Goal: Register for event/course: Sign up to attend an event or enroll in a course

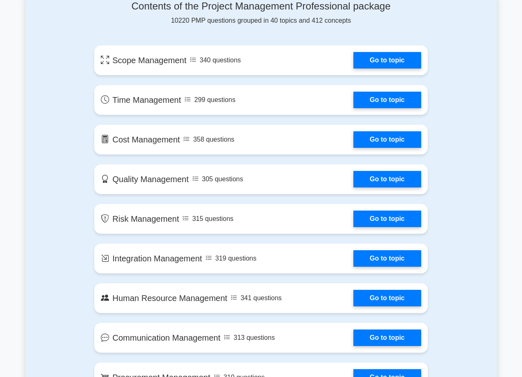
scroll to position [454, 0]
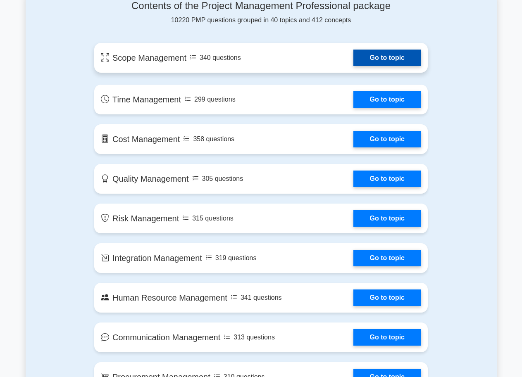
click at [384, 60] on link "Go to topic" at bounding box center [387, 58] width 68 height 17
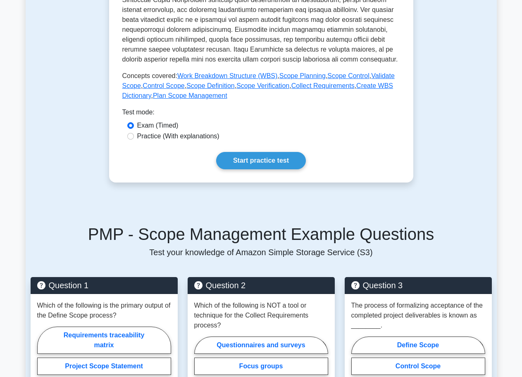
scroll to position [331, 0]
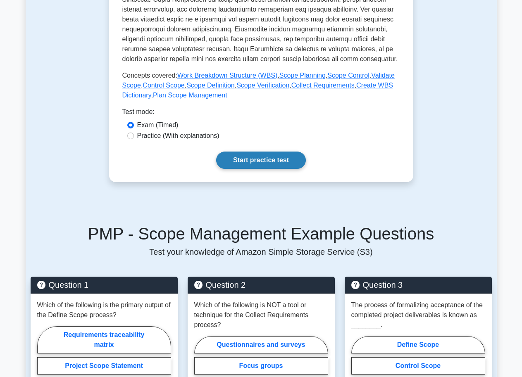
click at [272, 164] on link "Start practice test" at bounding box center [261, 160] width 90 height 17
